Goal: Information Seeking & Learning: Learn about a topic

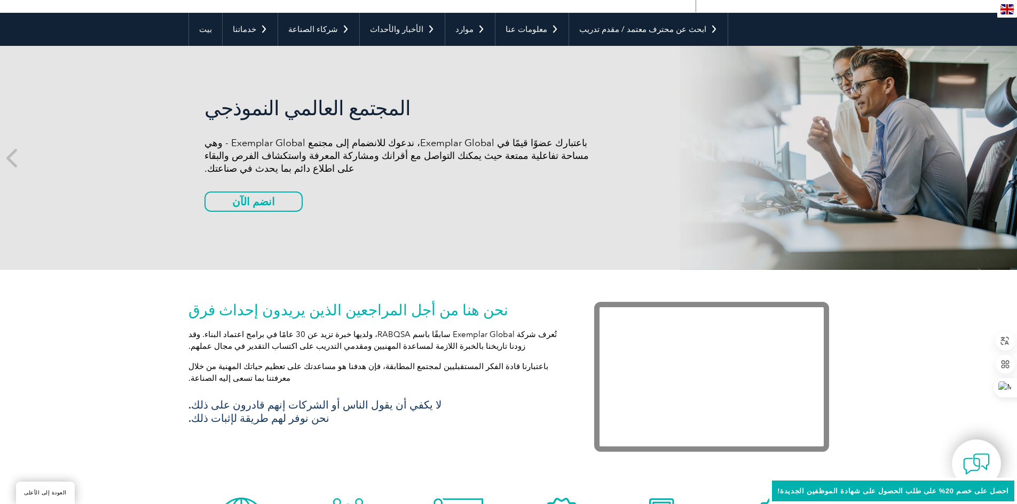
scroll to position [267, 0]
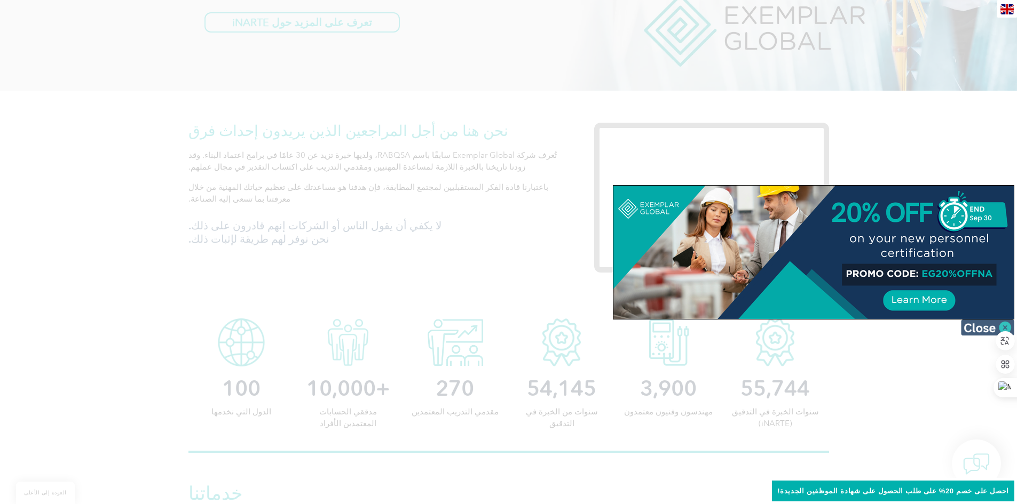
click at [982, 325] on img at bounding box center [987, 328] width 53 height 16
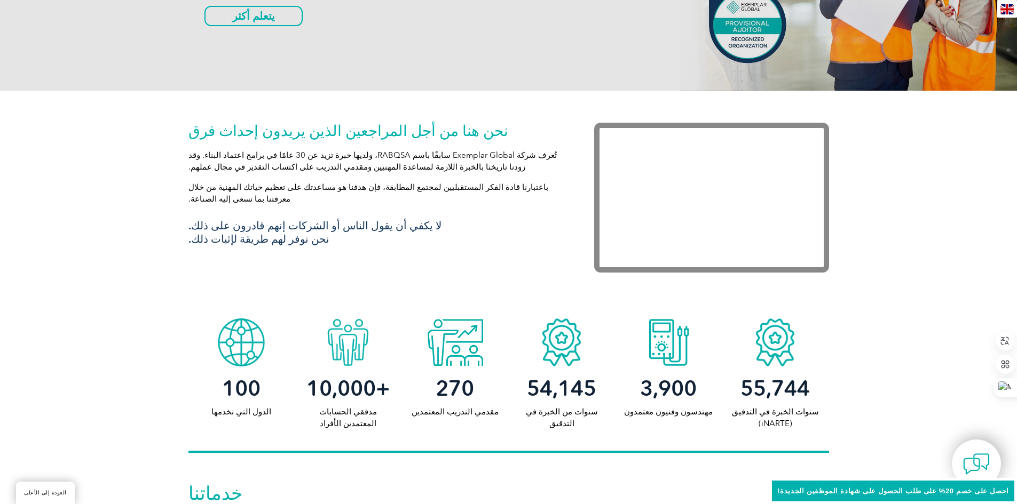
click at [1004, 3] on div "en" at bounding box center [1007, 9] width 20 height 18
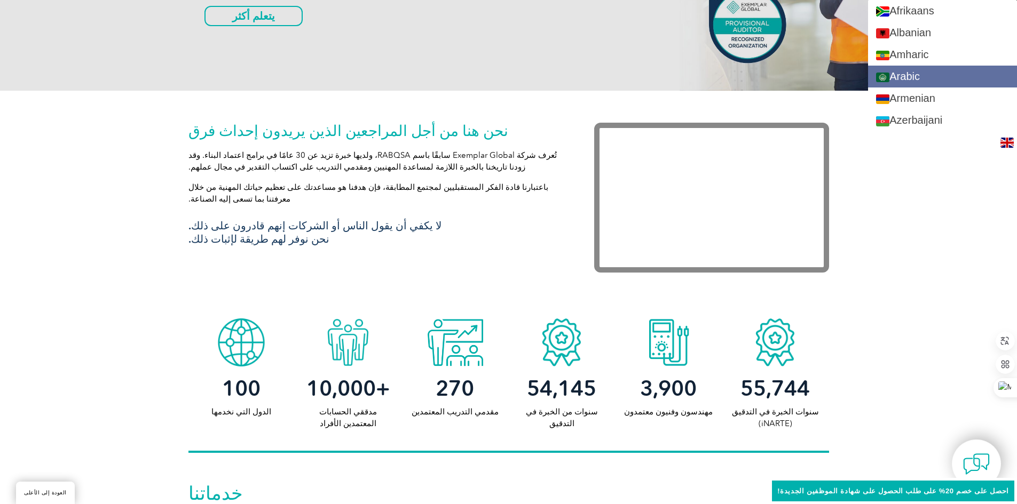
click at [943, 74] on link "Arabic" at bounding box center [942, 77] width 149 height 22
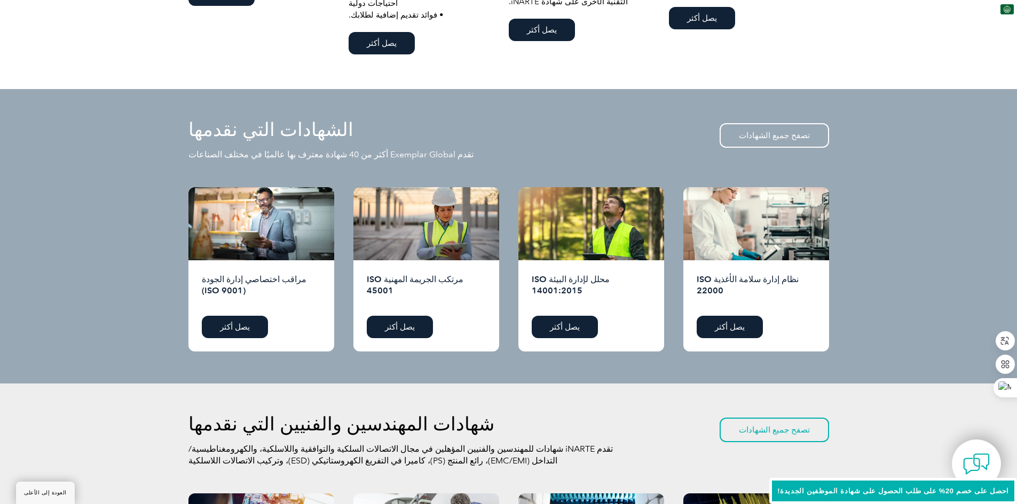
scroll to position [907, 0]
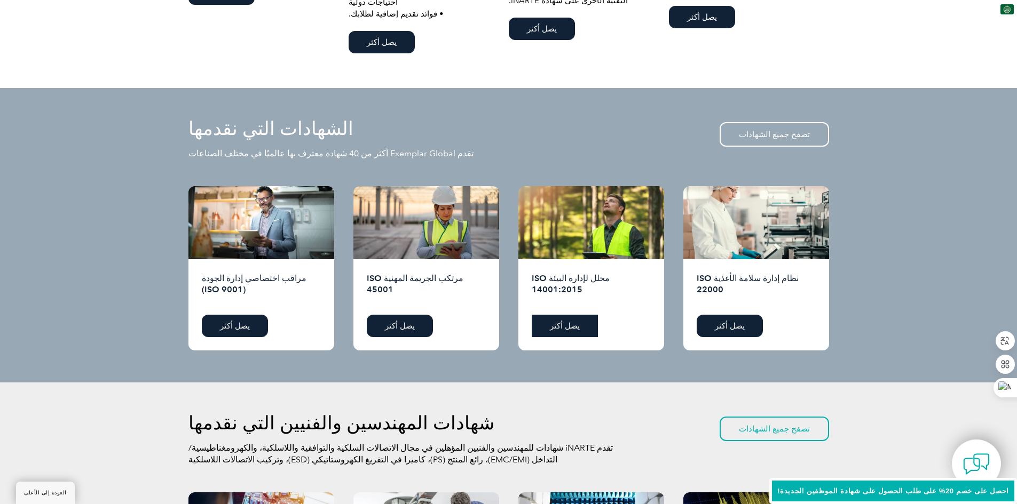
click at [559, 321] on font "يصل أكثر" at bounding box center [565, 326] width 30 height 10
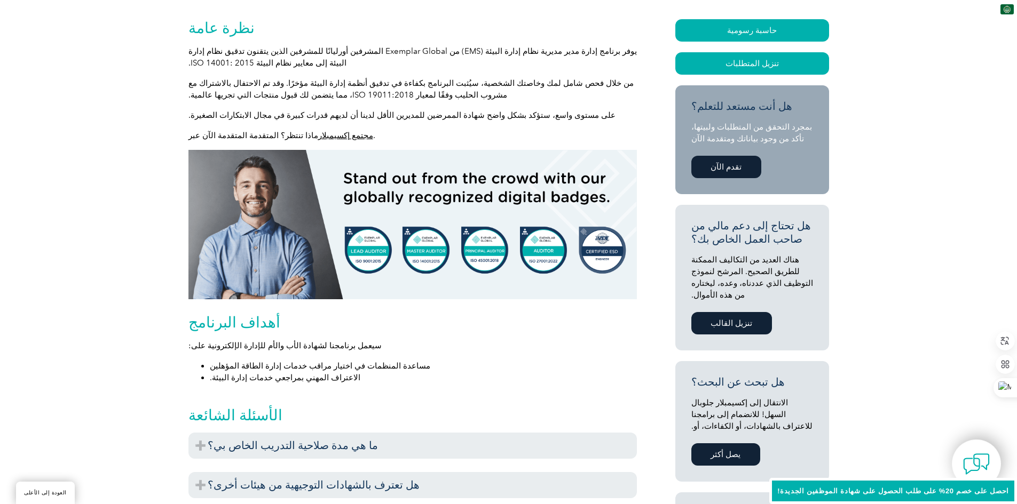
scroll to position [267, 0]
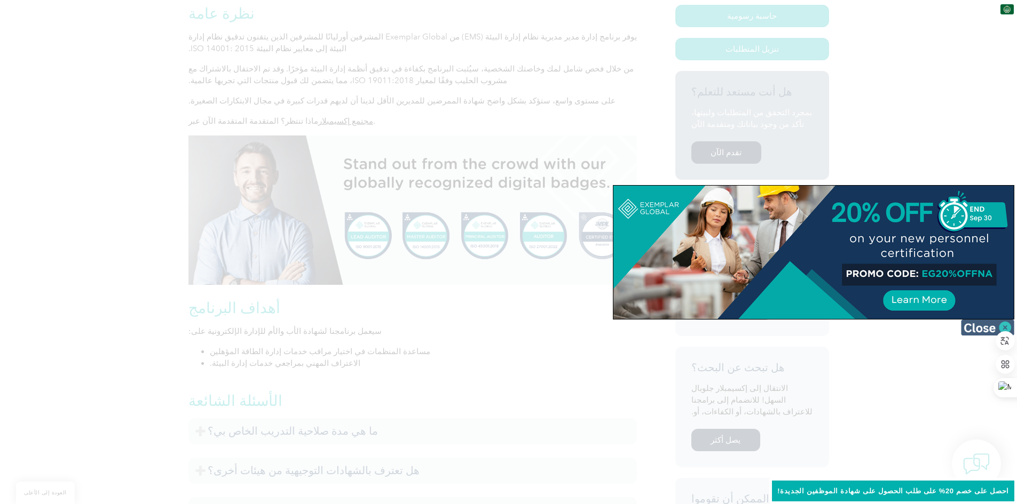
click at [972, 324] on img at bounding box center [987, 328] width 53 height 16
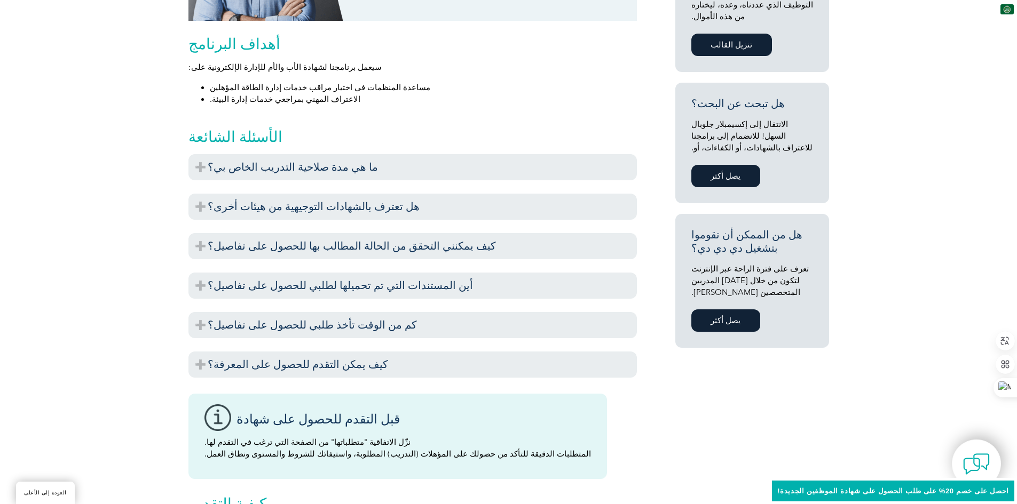
scroll to position [534, 0]
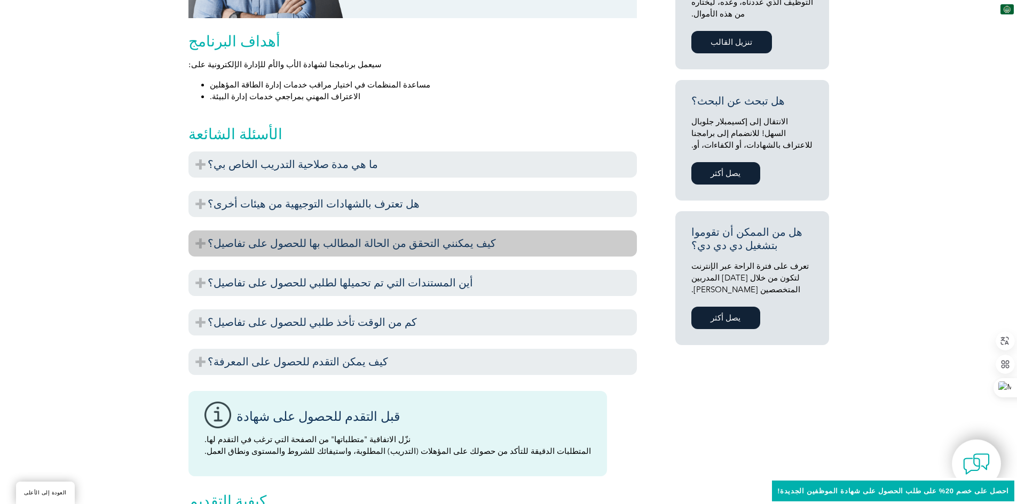
click at [380, 248] on font "كيف يمكنني التحقق من الحالة المطالب بها للحصول على تفاصيل؟" at bounding box center [352, 243] width 288 height 13
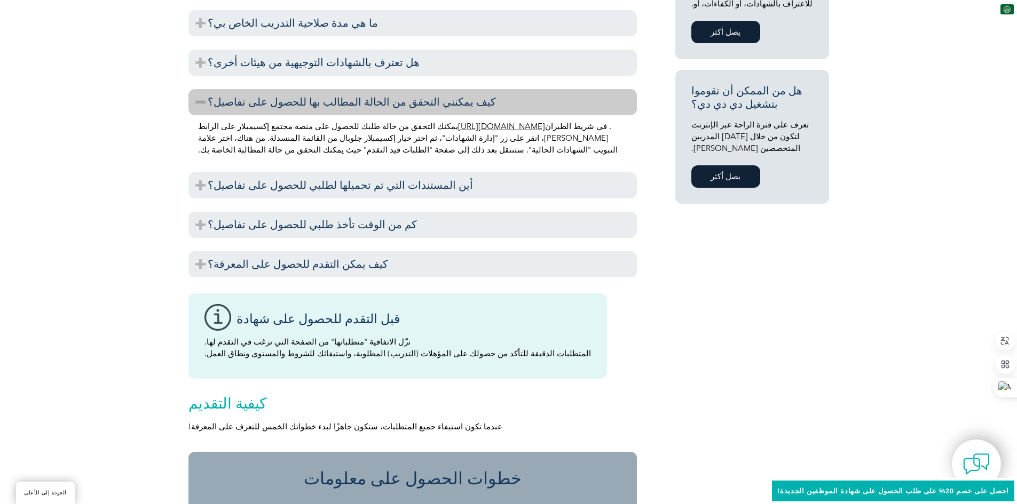
scroll to position [694, 0]
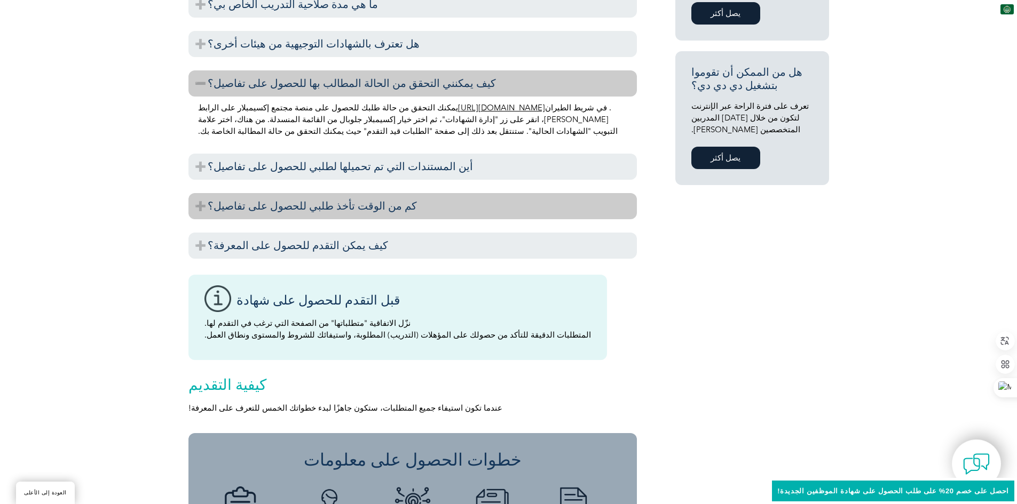
click at [309, 203] on font "كم من الوقت تأخذ طلبي للحصول على تفاصيل؟" at bounding box center [312, 206] width 209 height 13
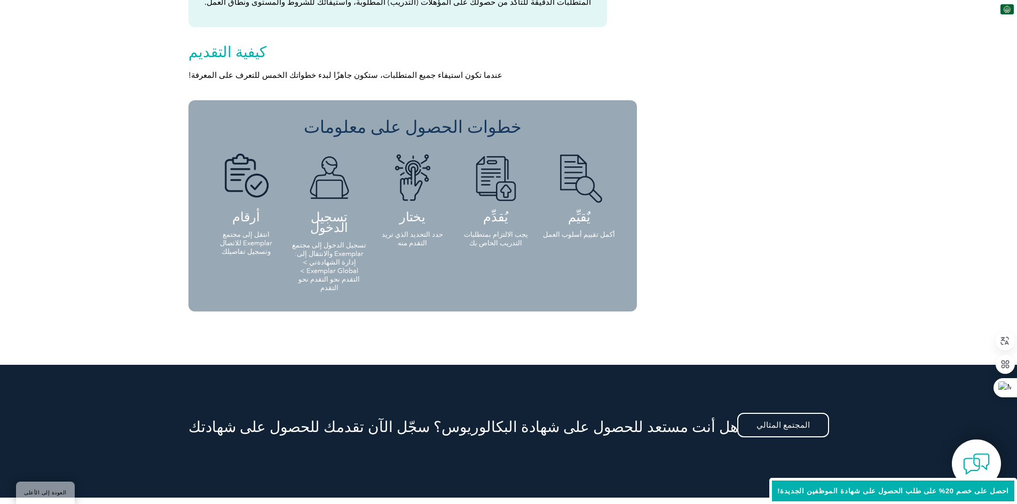
scroll to position [747, 0]
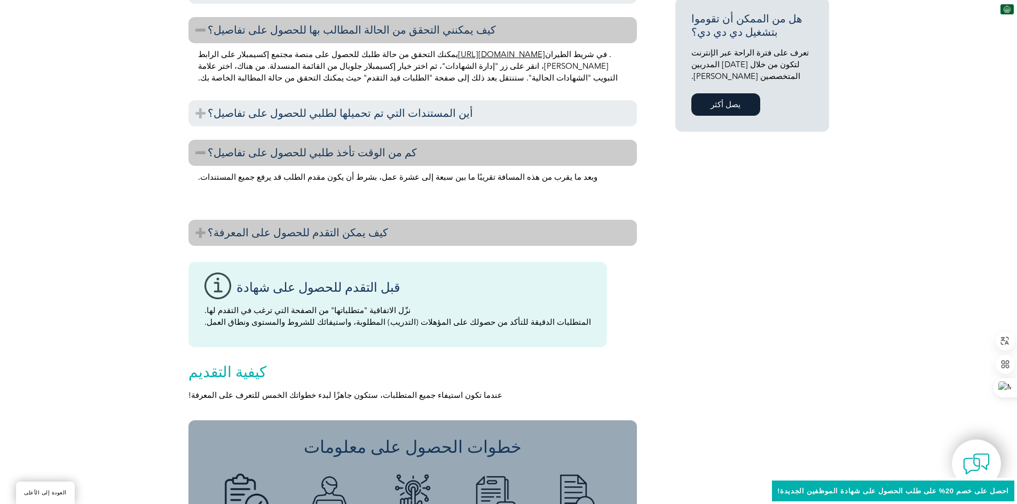
click at [358, 236] on h3 "كيف يمكن التقدم للحصول على المعرفة؟" at bounding box center [412, 233] width 448 height 26
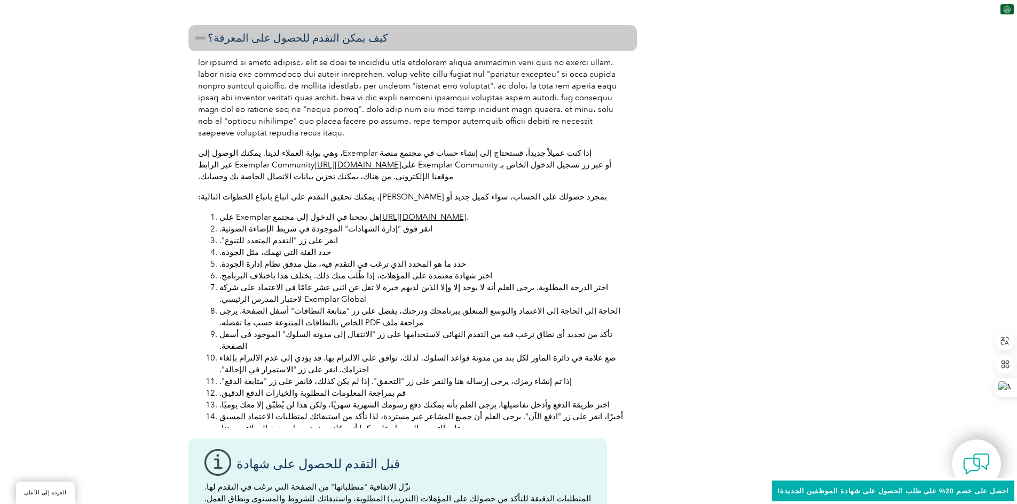
scroll to position [961, 0]
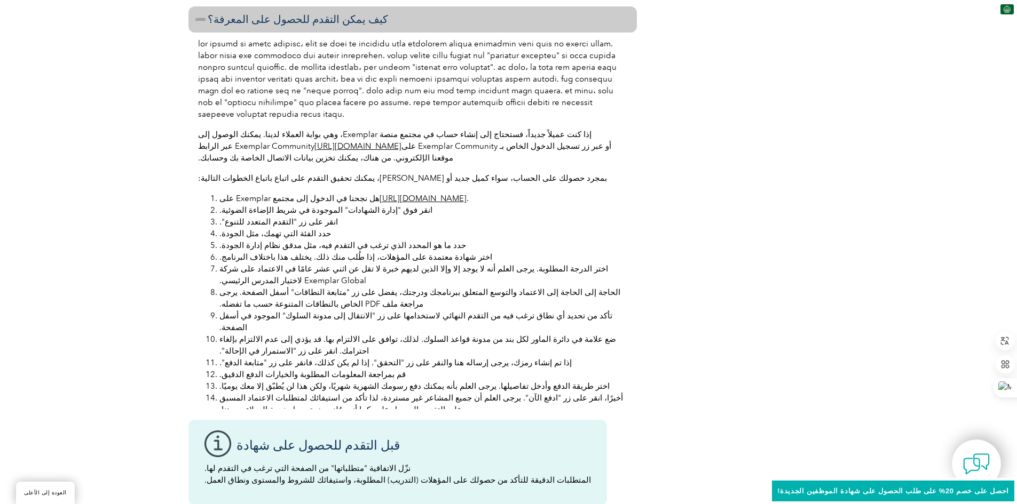
click at [455, 194] on font "https://community.exemplarglobal.org/" at bounding box center [423, 199] width 87 height 10
